Goal: Task Accomplishment & Management: Complete application form

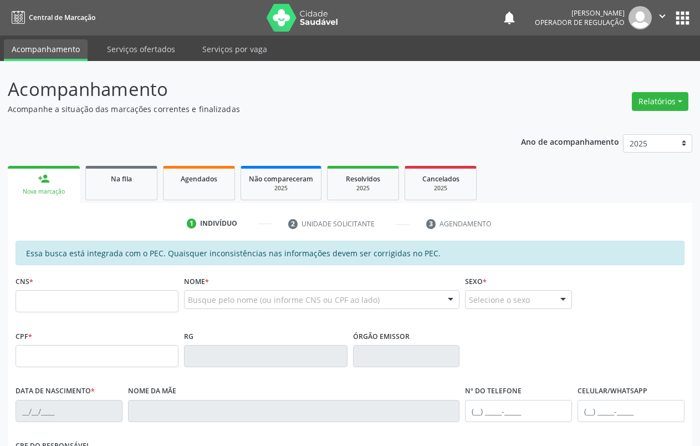
type input "taciano"
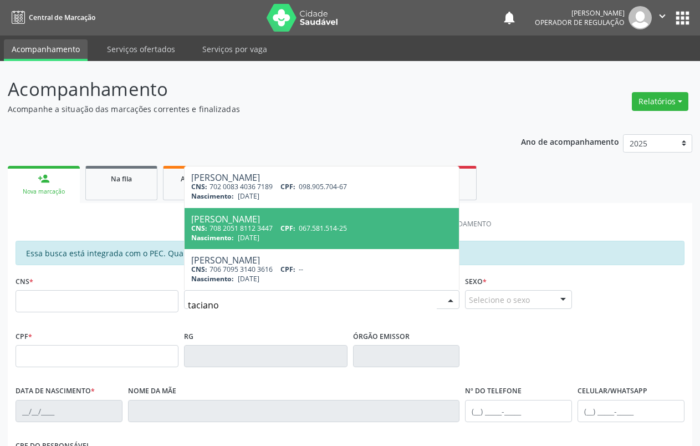
click at [259, 228] on div "CNS: 708 2051 8112 3447 CPF: 067.581.514-25" at bounding box center [321, 227] width 261 height 9
type input "708 2051 8112 3447"
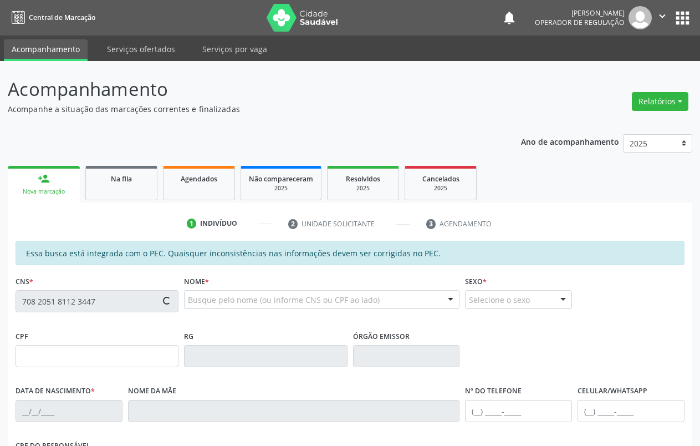
type input "067.581.514-25"
type input "[DATE]"
type input "[PERSON_NAME]"
type input "[PHONE_NUMBER]"
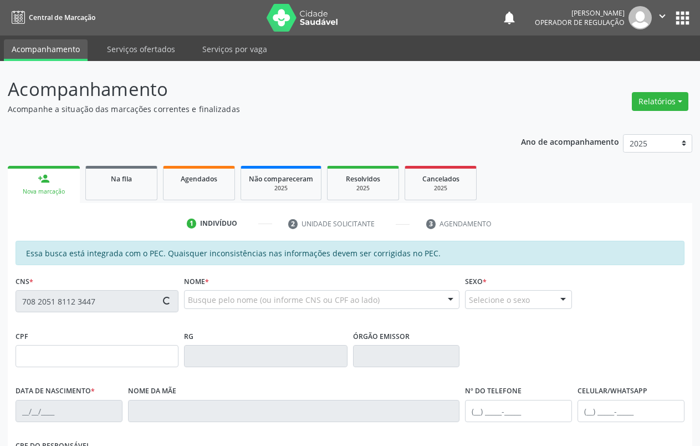
type input "165.679.786-00"
type input "75"
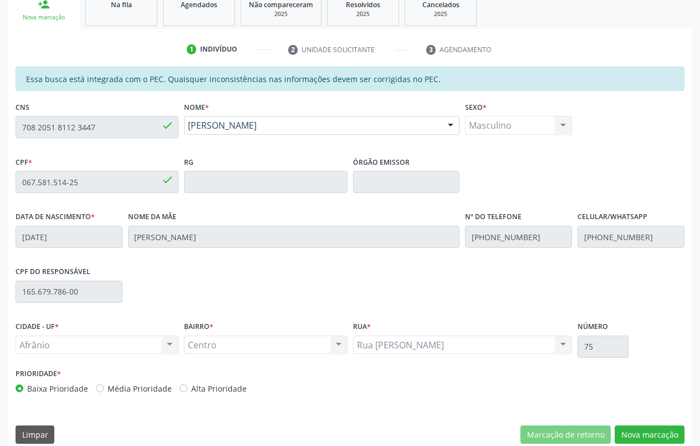
scroll to position [187, 0]
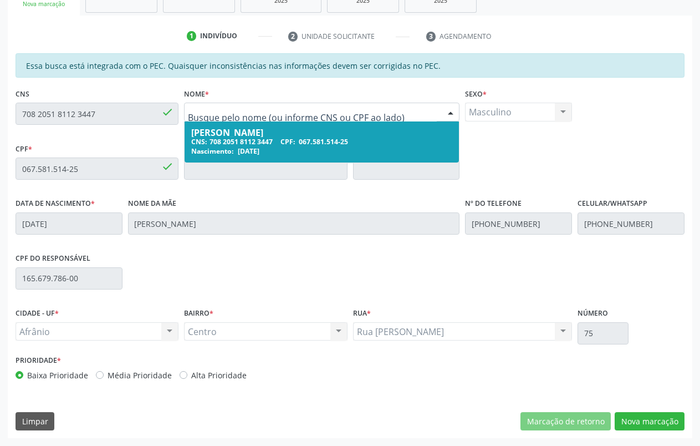
drag, startPoint x: 316, startPoint y: 111, endPoint x: 193, endPoint y: 108, distance: 123.0
